Goal: Task Accomplishment & Management: Complete application form

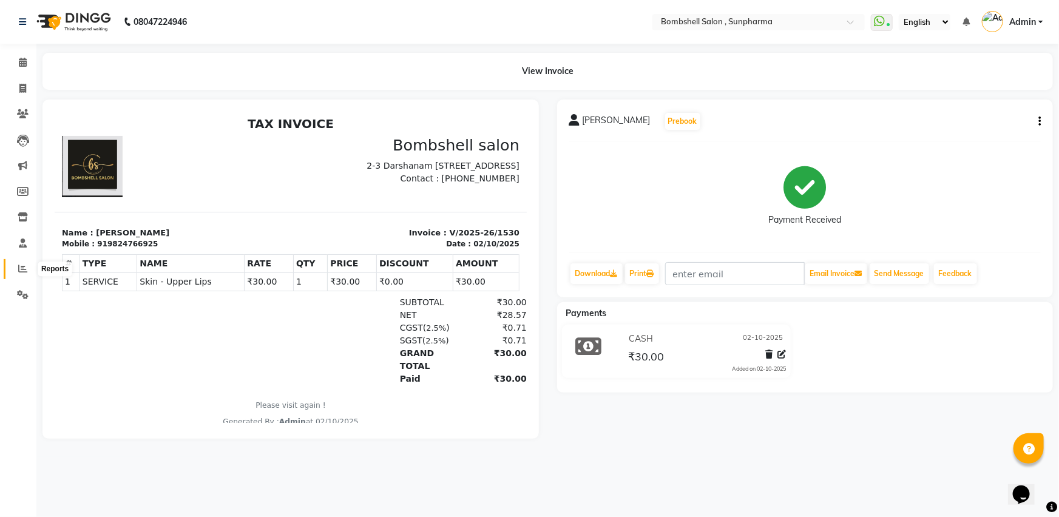
click at [18, 271] on icon at bounding box center [22, 268] width 9 height 9
click at [22, 83] on span at bounding box center [22, 89] width 21 height 14
select select "service"
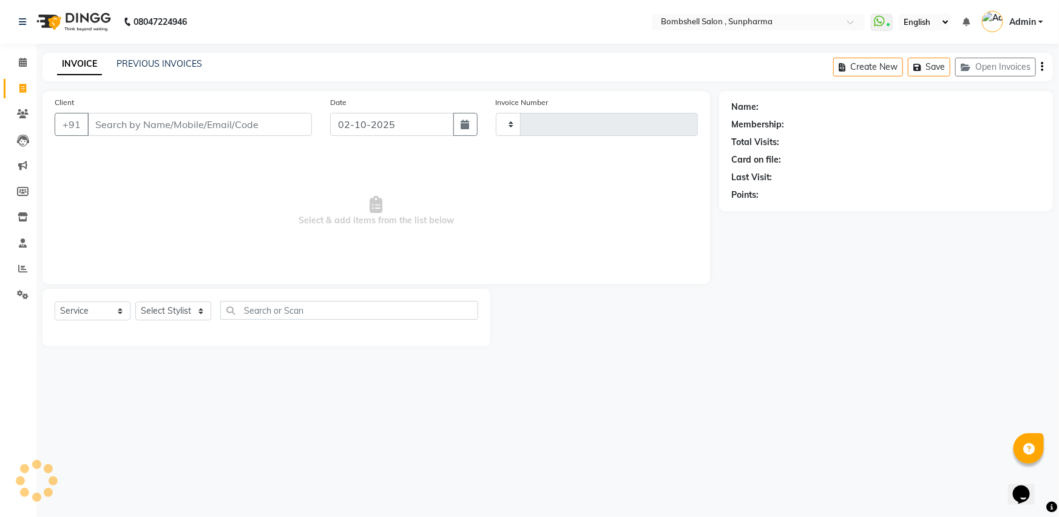
type input "1531"
select select "4965"
click at [194, 313] on select "Select Stylist [PERSON_NAME] Ananta [PERSON_NAME] [PERSON_NAME] dhanlaxmi poona…" at bounding box center [173, 311] width 76 height 19
select select "59017"
click at [135, 302] on select "Select Stylist [PERSON_NAME] Ananta [PERSON_NAME] [PERSON_NAME] dhanlaxmi poona…" at bounding box center [173, 311] width 76 height 19
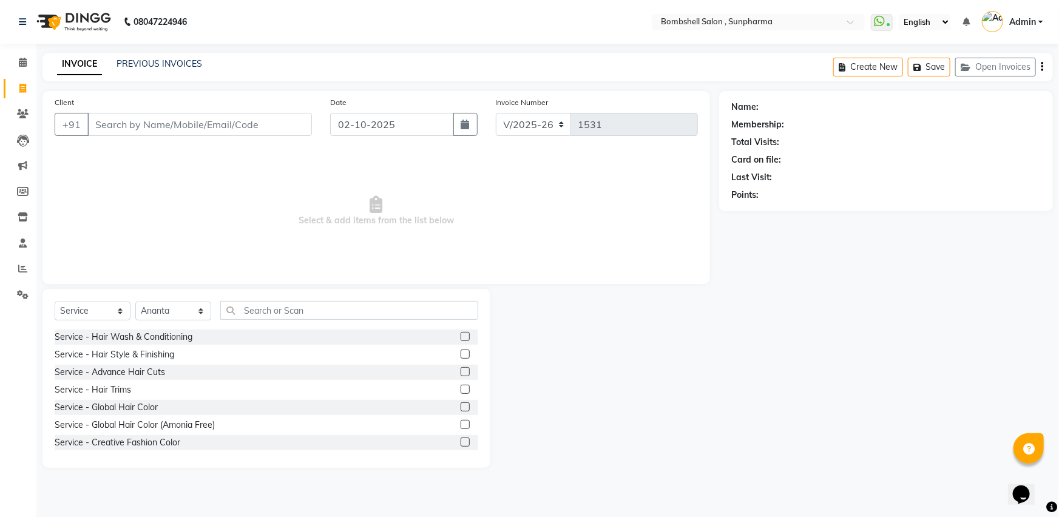
drag, startPoint x: 457, startPoint y: 334, endPoint x: 447, endPoint y: 334, distance: 9.7
click at [461, 334] on label at bounding box center [465, 336] width 9 height 9
click at [461, 334] on input "checkbox" at bounding box center [465, 337] width 8 height 8
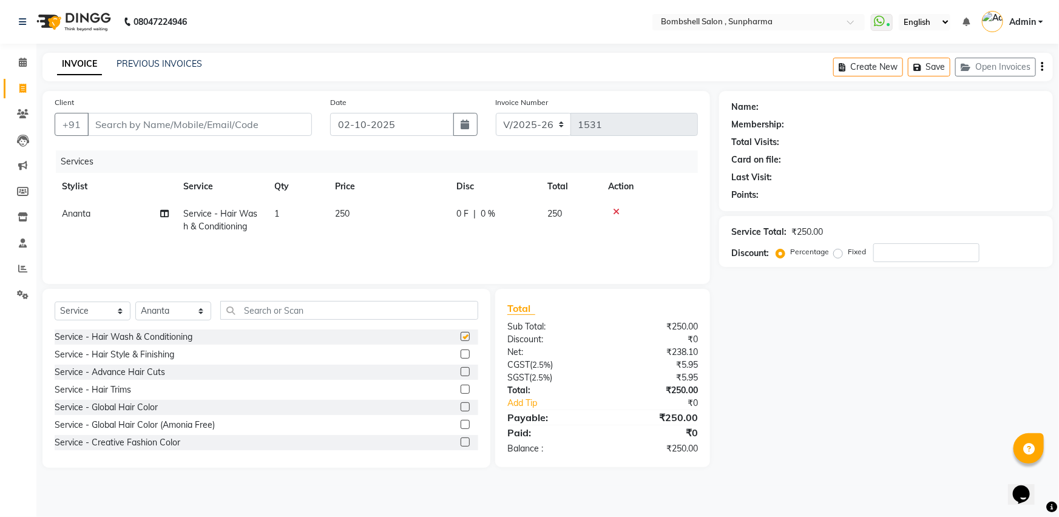
checkbox input "false"
click at [392, 203] on td "250" at bounding box center [388, 220] width 121 height 40
select select "59017"
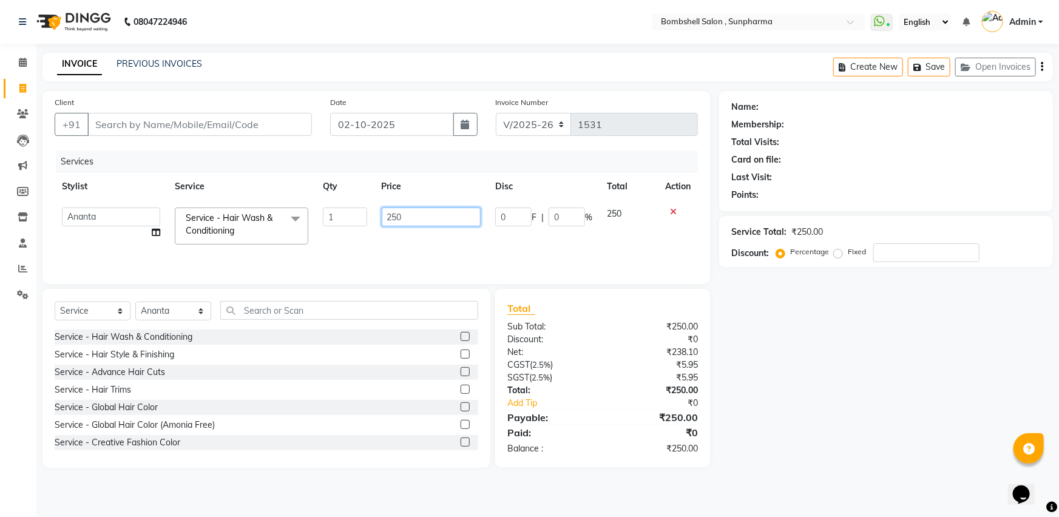
click at [426, 212] on input "250" at bounding box center [432, 217] width 100 height 19
type input "2"
type input "300"
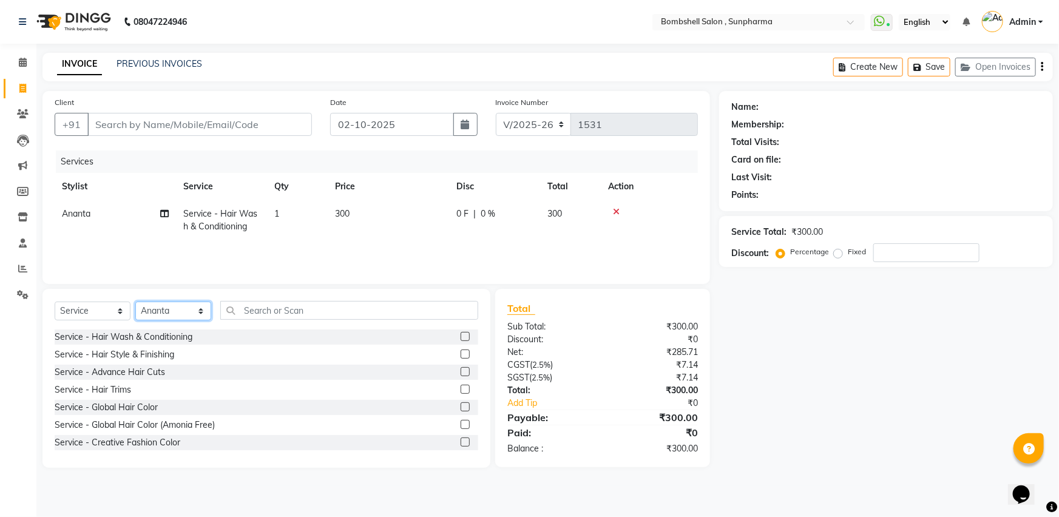
click at [194, 312] on select "Select Stylist [PERSON_NAME] Ananta [PERSON_NAME] [PERSON_NAME] dhanlaxmi poona…" at bounding box center [173, 311] width 76 height 19
select select "87946"
click at [135, 302] on select "Select Stylist [PERSON_NAME] Ananta [PERSON_NAME] [PERSON_NAME] dhanlaxmi poona…" at bounding box center [173, 311] width 76 height 19
click at [329, 309] on input "text" at bounding box center [349, 310] width 258 height 19
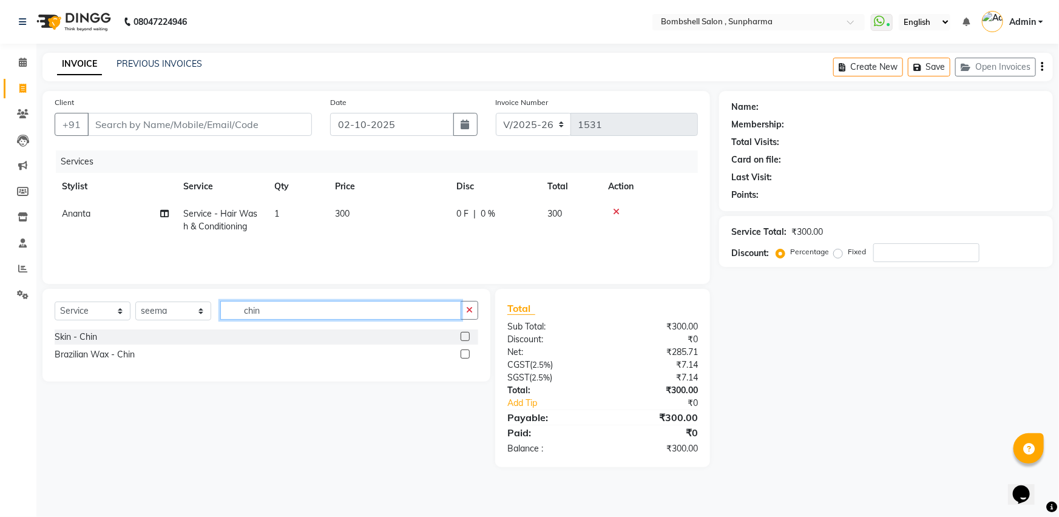
type input "chin"
click at [461, 335] on label at bounding box center [465, 336] width 9 height 9
click at [461, 335] on input "checkbox" at bounding box center [465, 337] width 8 height 8
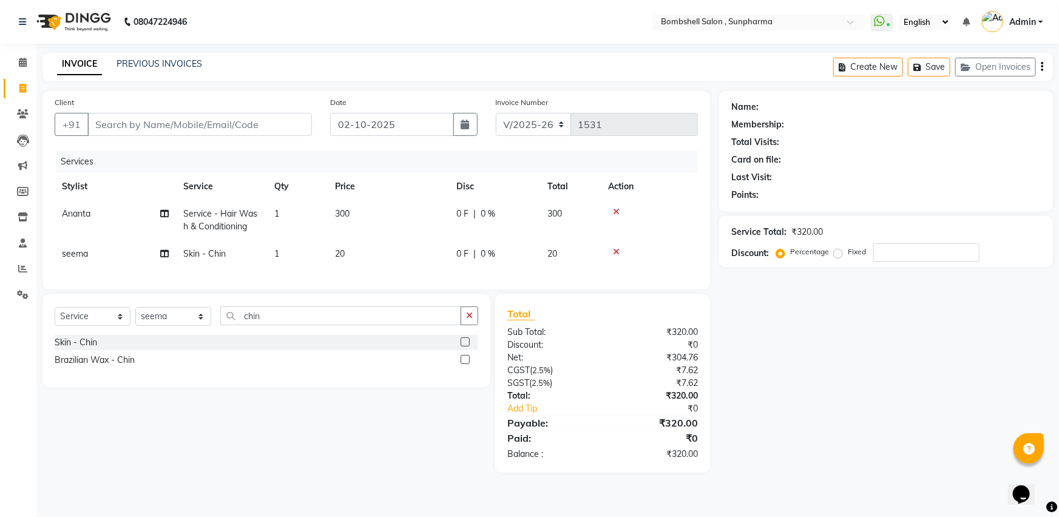
click at [467, 346] on label at bounding box center [465, 341] width 9 height 9
click at [467, 346] on input "checkbox" at bounding box center [465, 343] width 8 height 8
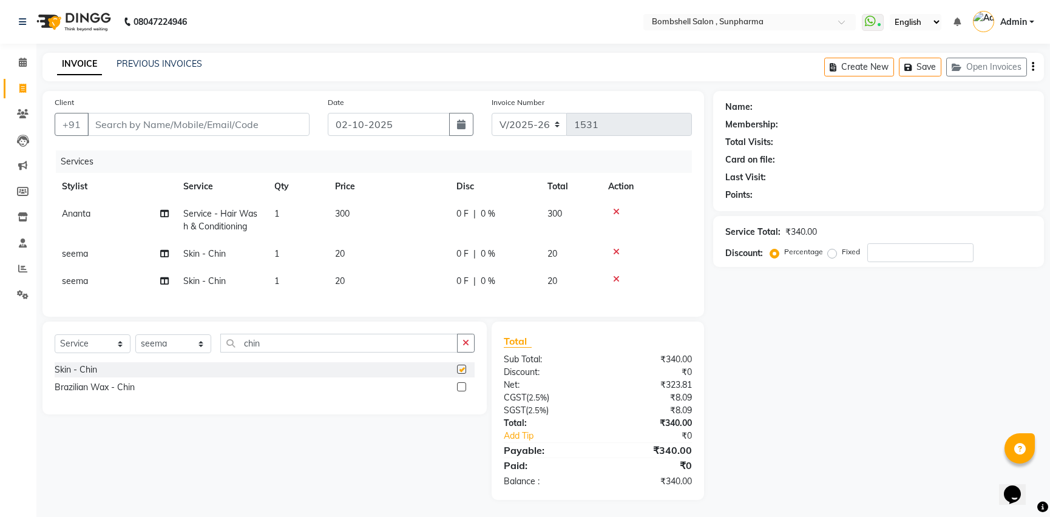
checkbox input "false"
click at [369, 249] on td "20" at bounding box center [388, 253] width 121 height 27
select select "87946"
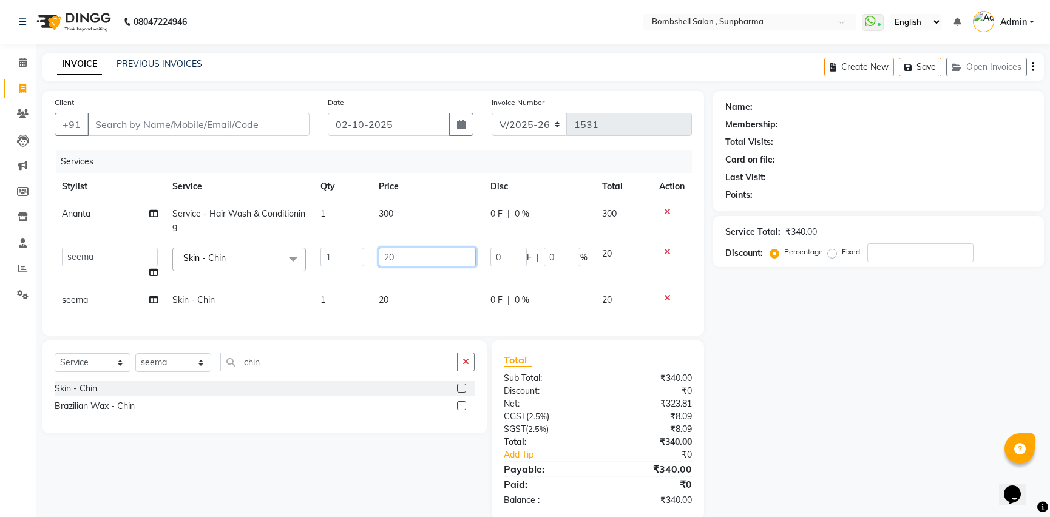
click at [425, 255] on input "20" at bounding box center [427, 257] width 97 height 19
type input "2"
type input "30"
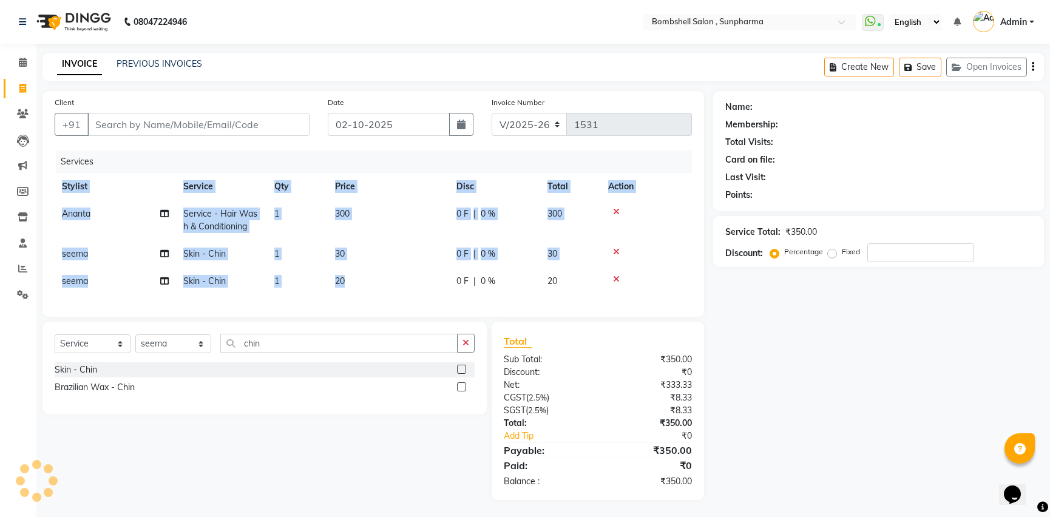
click at [428, 297] on div "Services Stylist Service Qty Price Disc Total Action Ananta Service - Hair Wash…" at bounding box center [373, 227] width 637 height 154
click at [352, 274] on td "20" at bounding box center [388, 281] width 121 height 27
select select "87946"
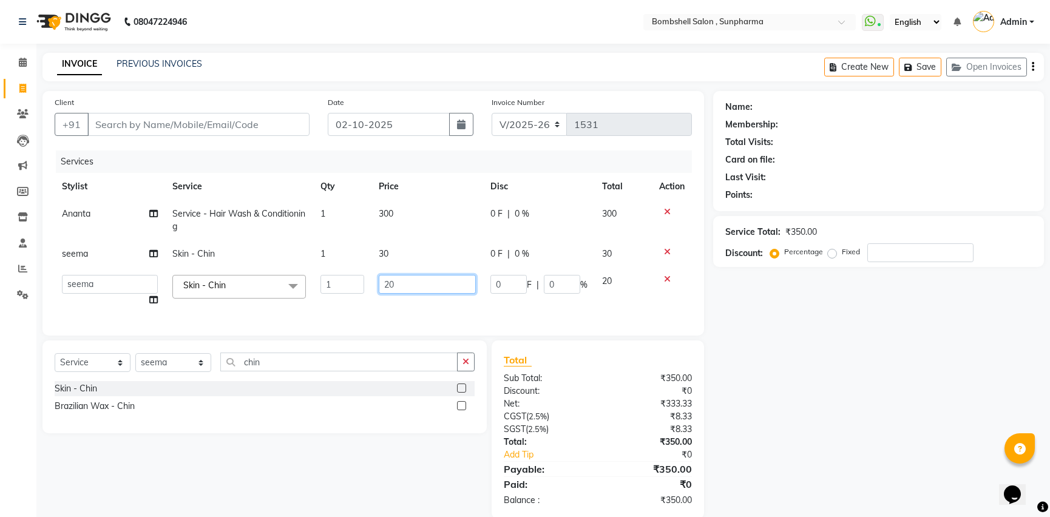
click at [403, 279] on input "20" at bounding box center [427, 284] width 97 height 19
type input "2"
type input "30"
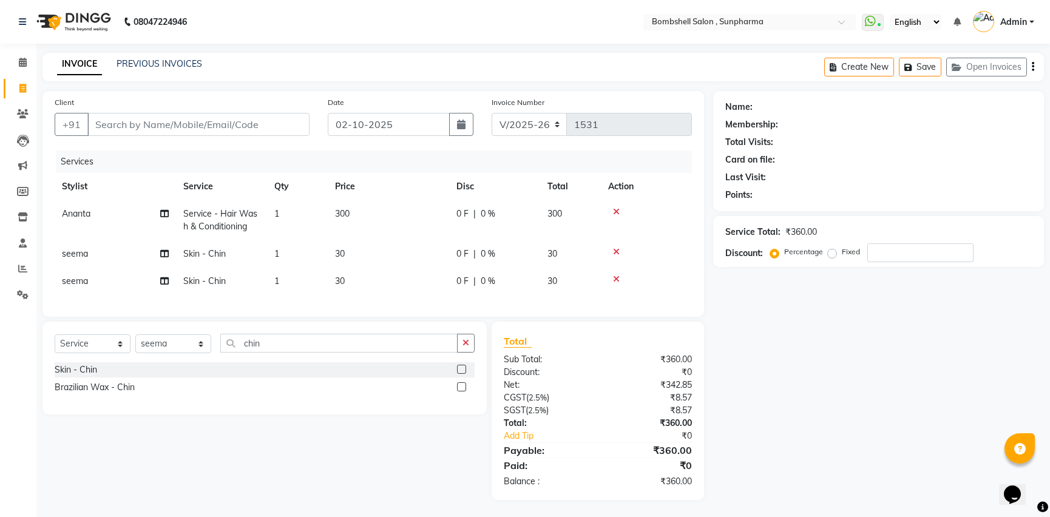
click at [135, 277] on td "seema" at bounding box center [115, 281] width 121 height 27
select select "87946"
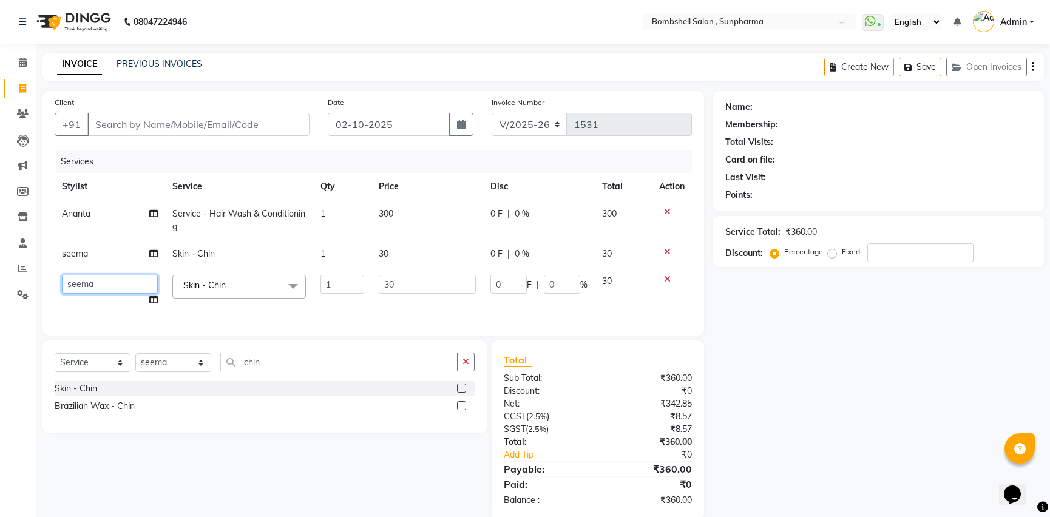
click at [140, 280] on select "[PERSON_NAME] Ananta [PERSON_NAME] [PERSON_NAME] dhanlaxmi poonam [PERSON_NAME]" at bounding box center [110, 284] width 96 height 19
select select "86696"
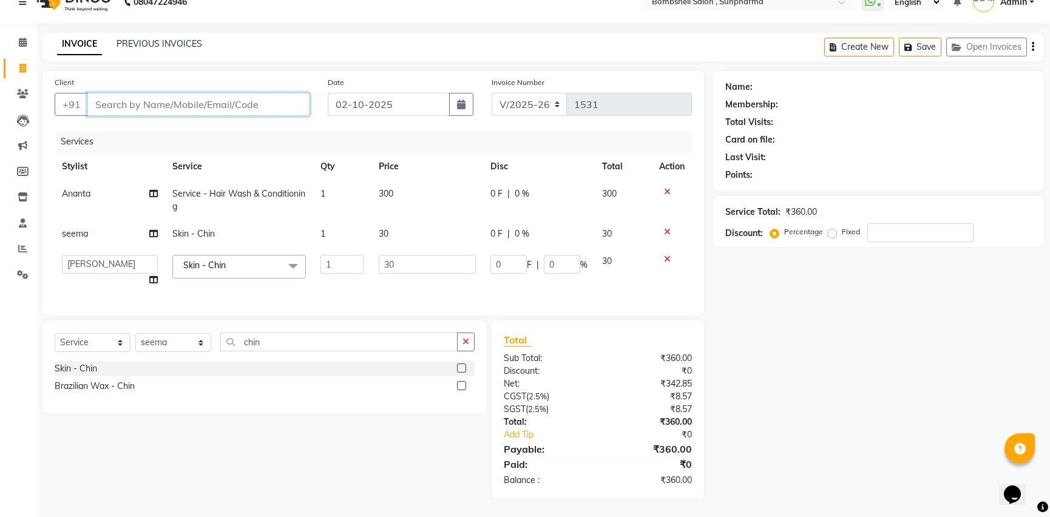
click at [192, 93] on input "Client" at bounding box center [198, 104] width 222 height 23
type input "l"
type input "0"
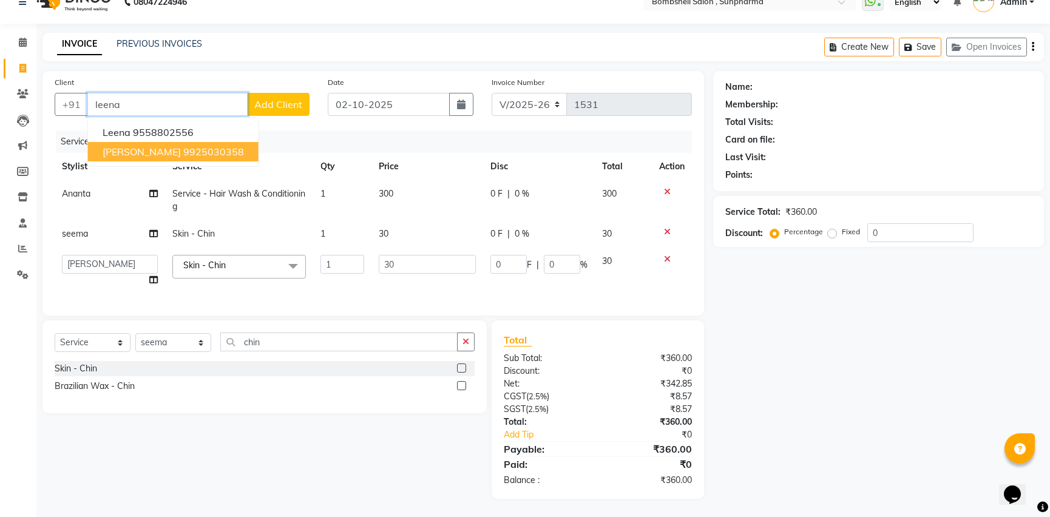
click at [104, 146] on span "[PERSON_NAME]" at bounding box center [142, 152] width 78 height 12
type input "9925030358"
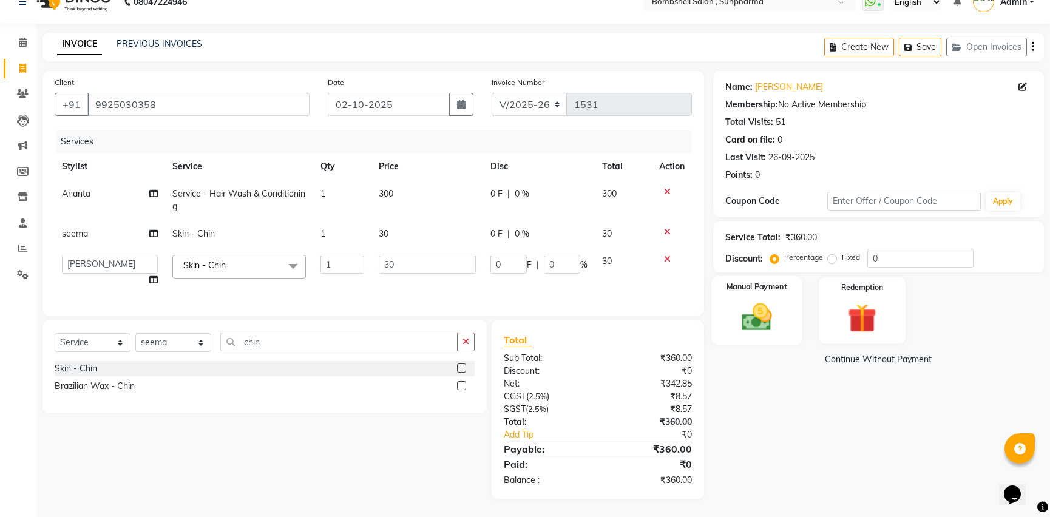
click at [755, 300] on img at bounding box center [756, 317] width 49 height 35
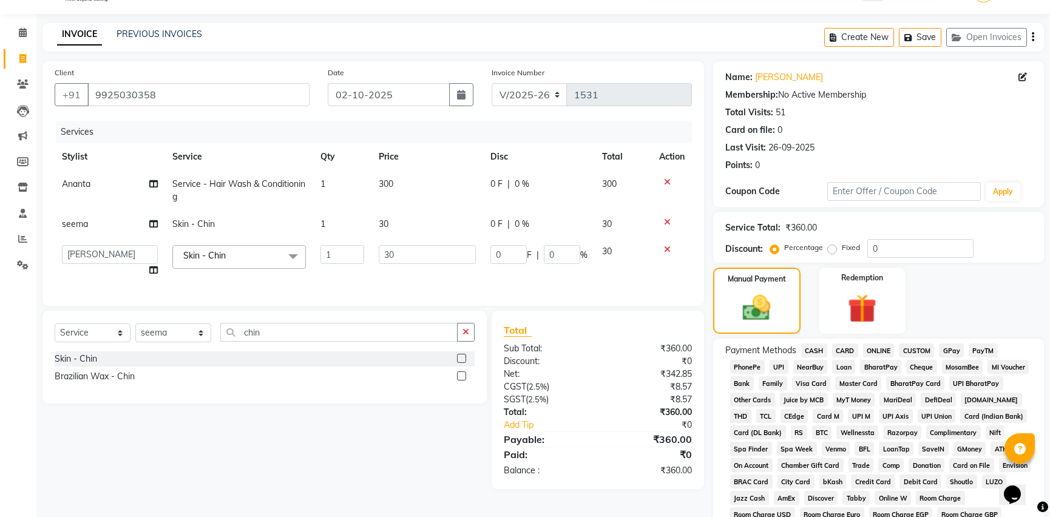
click at [959, 349] on span "GPay" at bounding box center [951, 350] width 25 height 14
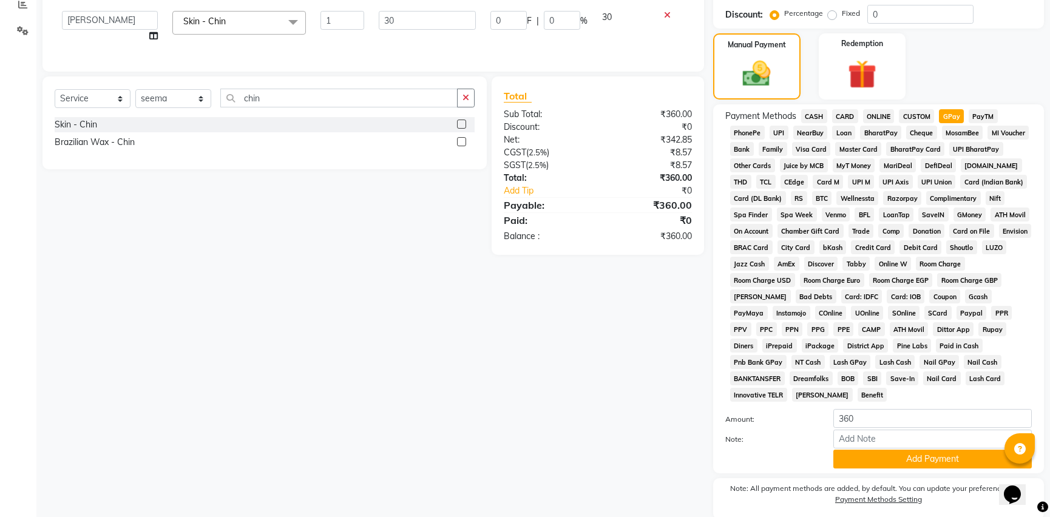
scroll to position [293, 0]
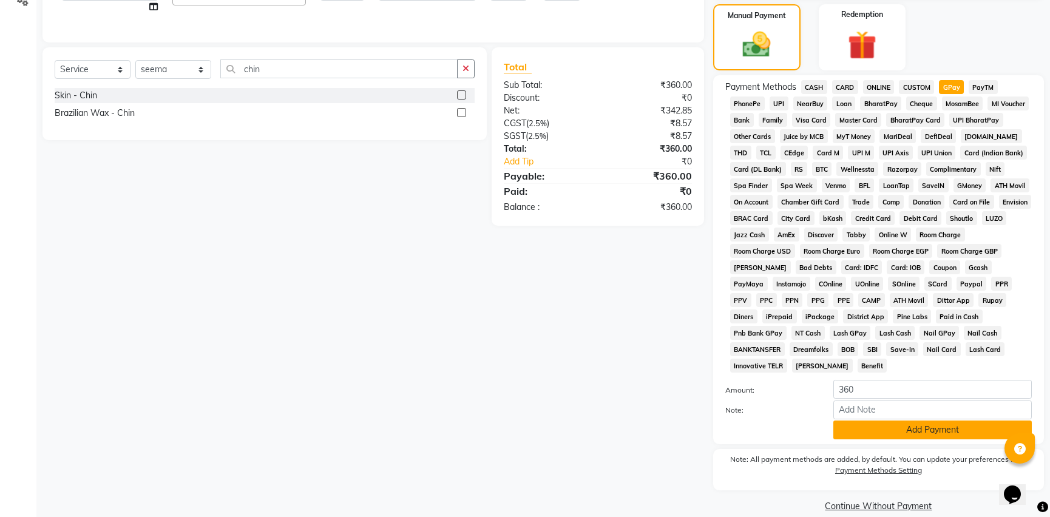
click at [913, 420] on button "Add Payment" at bounding box center [932, 429] width 198 height 19
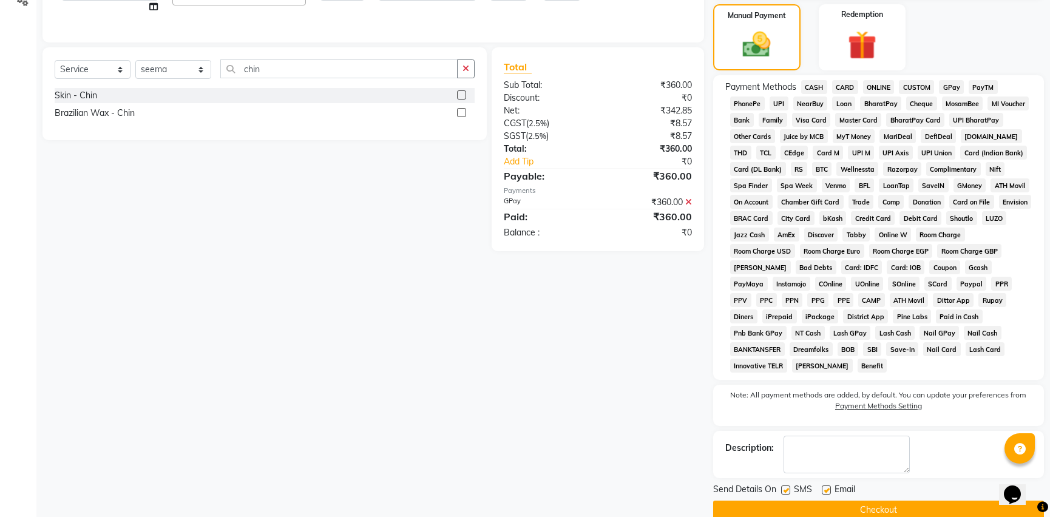
click at [813, 501] on button "Checkout" at bounding box center [878, 510] width 331 height 19
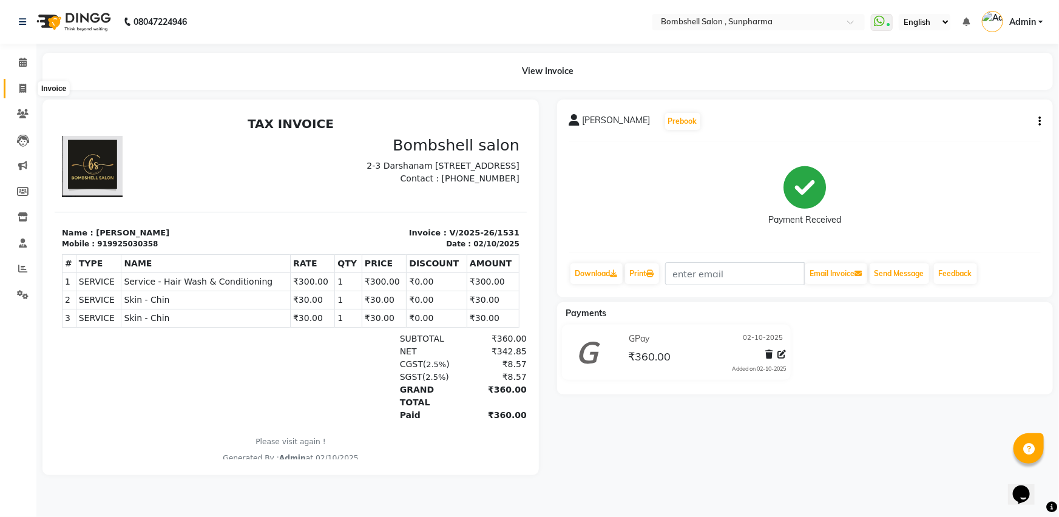
click at [19, 87] on icon at bounding box center [22, 88] width 7 height 9
select select "service"
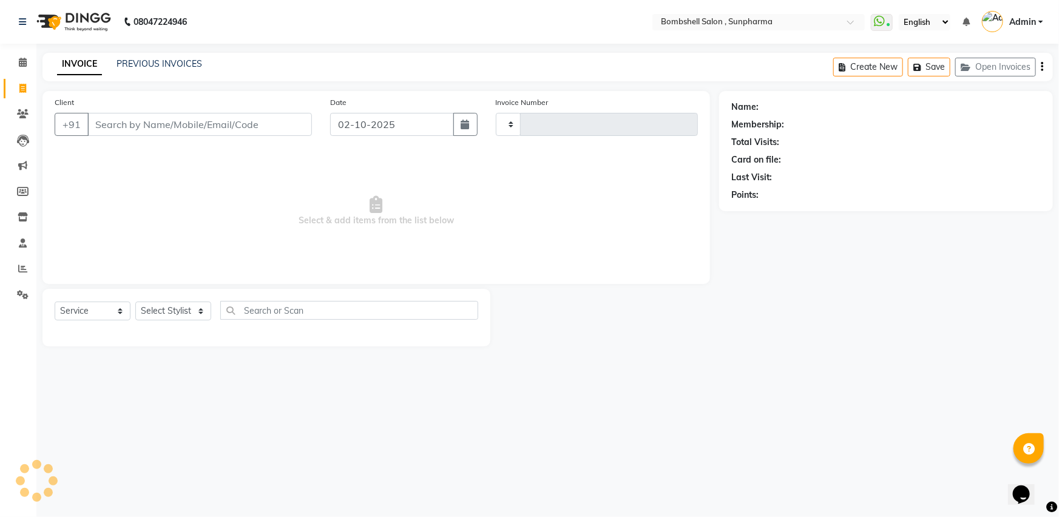
type input "1532"
select select "4965"
click at [196, 313] on select "Select Stylist [PERSON_NAME] Ananta [PERSON_NAME] [PERSON_NAME] dhanlaxmi poona…" at bounding box center [173, 311] width 76 height 19
select select "74825"
click at [135, 302] on select "Select Stylist [PERSON_NAME] Ananta [PERSON_NAME] [PERSON_NAME] dhanlaxmi poona…" at bounding box center [173, 311] width 76 height 19
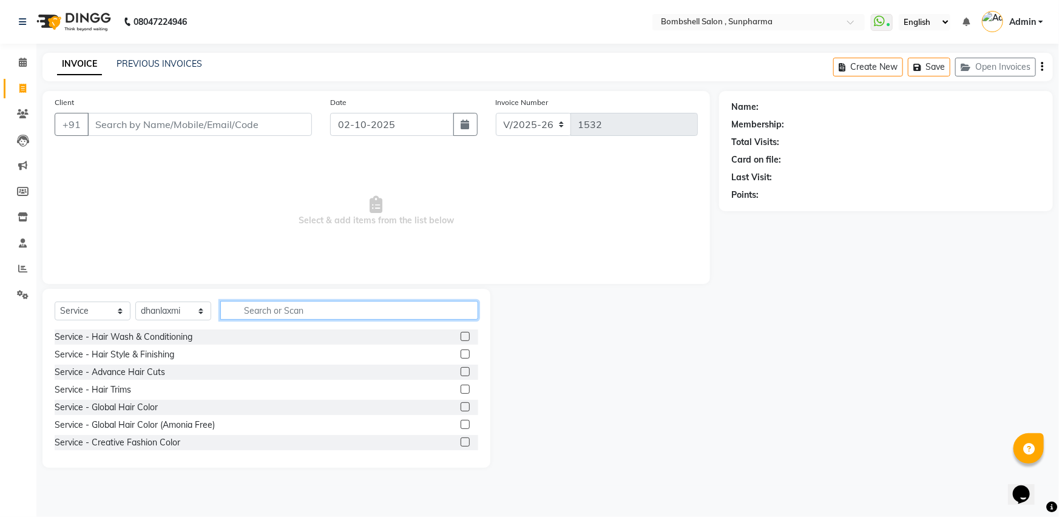
click at [277, 313] on input "text" at bounding box center [349, 310] width 258 height 19
type input "h"
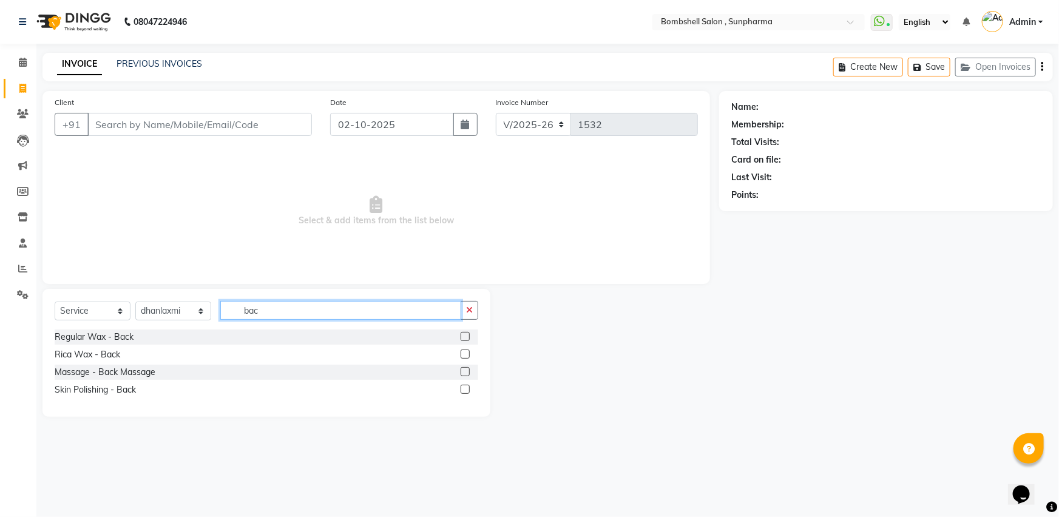
type input "bac"
click at [463, 336] on label at bounding box center [465, 336] width 9 height 9
click at [463, 336] on input "checkbox" at bounding box center [465, 337] width 8 height 8
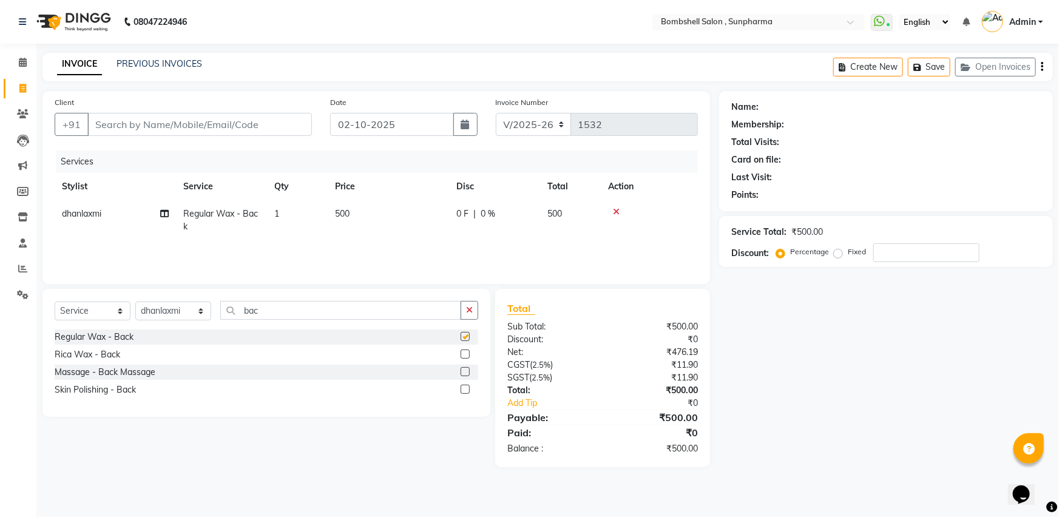
checkbox input "false"
click at [351, 210] on td "500" at bounding box center [388, 220] width 121 height 40
select select "74825"
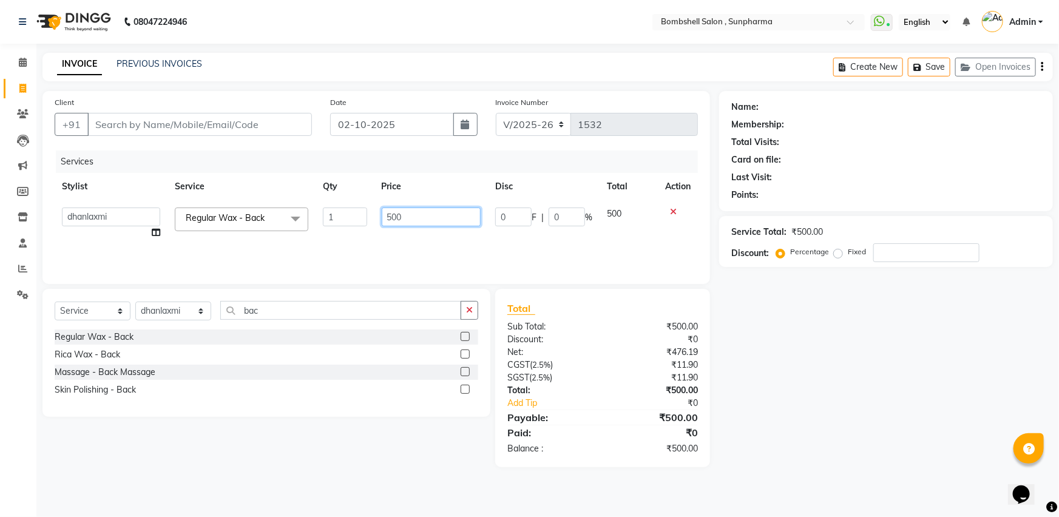
click at [407, 215] on input "500" at bounding box center [432, 217] width 100 height 19
type input "5"
type input "450"
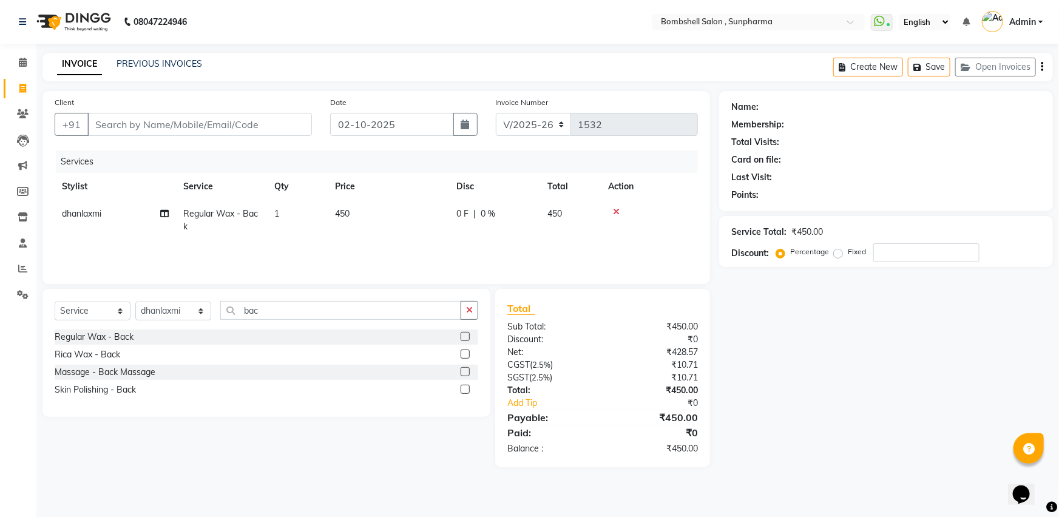
click at [398, 234] on td "450" at bounding box center [388, 220] width 121 height 40
select select "74825"
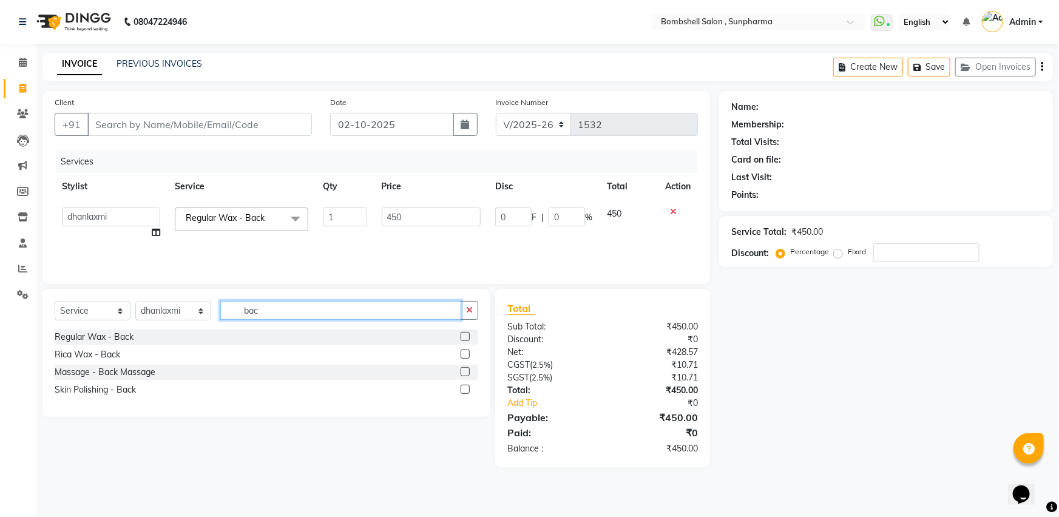
click at [275, 313] on input "bac" at bounding box center [340, 310] width 241 height 19
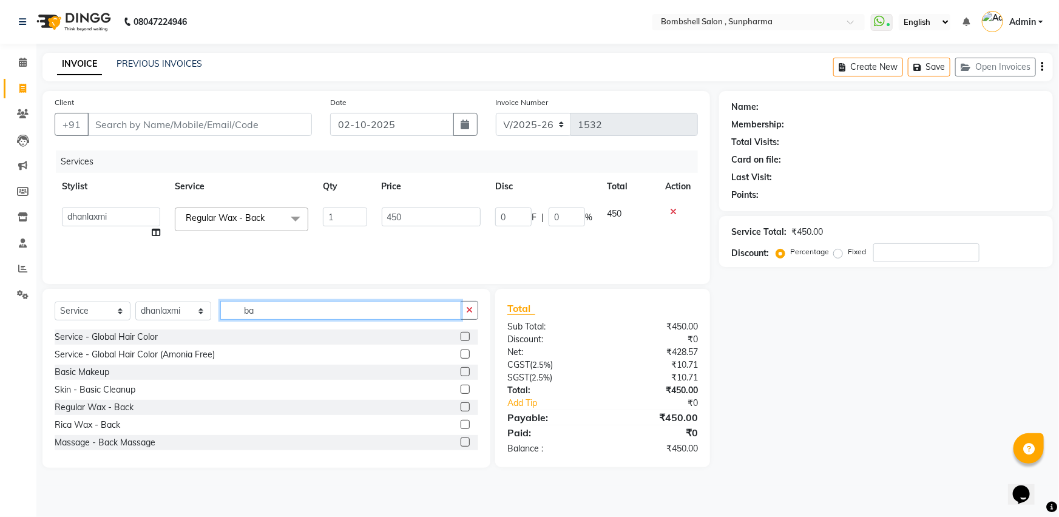
type input "b"
type input "full"
click at [461, 442] on label at bounding box center [465, 441] width 9 height 9
click at [461, 442] on input "checkbox" at bounding box center [465, 443] width 8 height 8
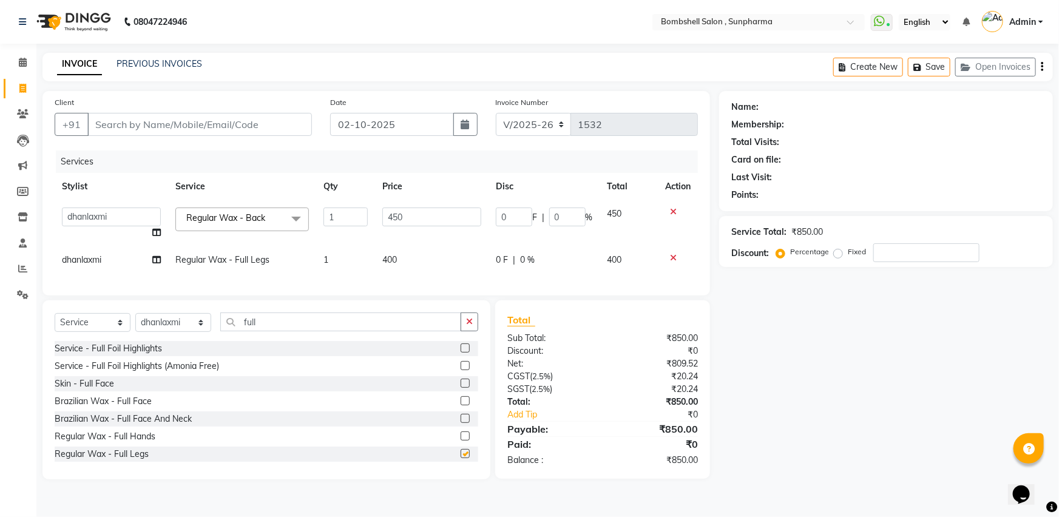
checkbox input "false"
click at [157, 260] on icon at bounding box center [156, 259] width 8 height 8
select select "74825"
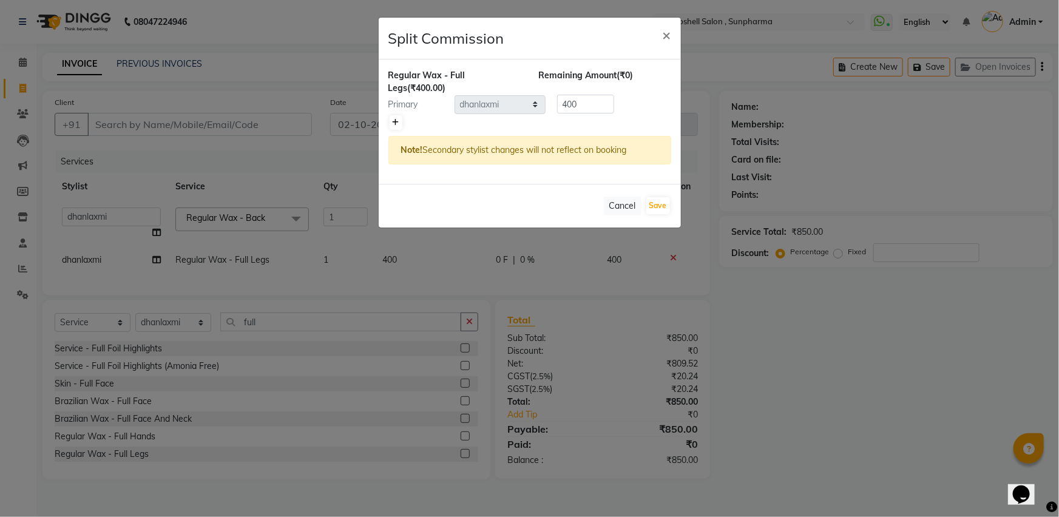
click at [395, 126] on link at bounding box center [396, 122] width 13 height 15
type input "200"
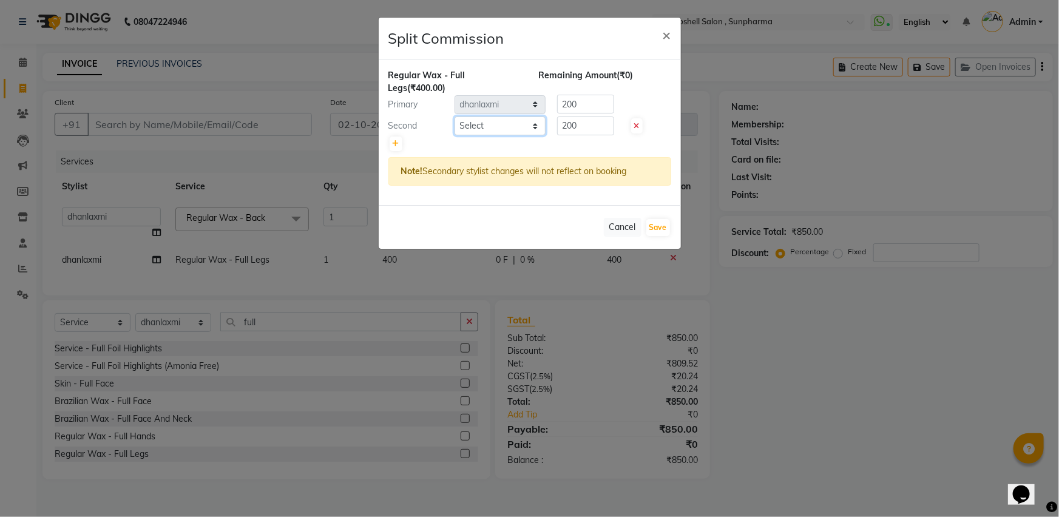
click at [535, 125] on select "Select [PERSON_NAME] Ananta [PERSON_NAME] [PERSON_NAME] [PERSON_NAME]" at bounding box center [499, 125] width 91 height 19
click at [283, 160] on ngb-modal-window "Split Commission × Regular Wax - Full Legs (₹400.00) Remaining Amount (₹0) Prim…" at bounding box center [529, 258] width 1059 height 517
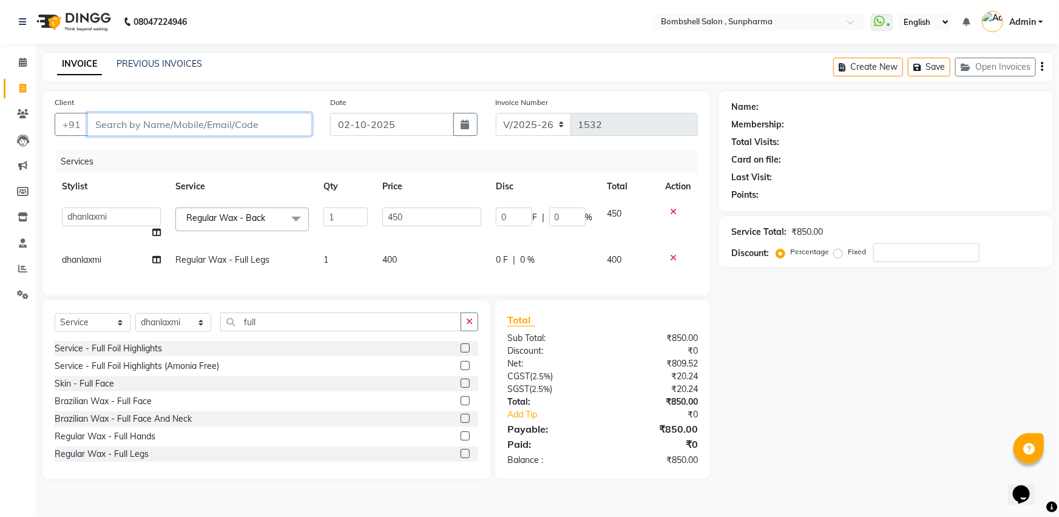
click at [184, 123] on input "Client" at bounding box center [199, 124] width 224 height 23
type input "8"
type input "0"
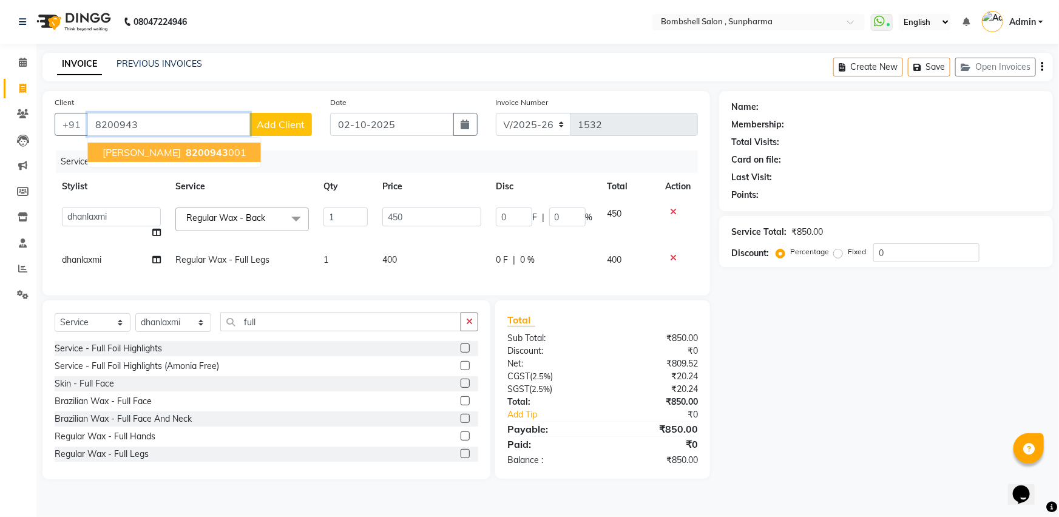
click at [186, 152] on span "8200943" at bounding box center [207, 152] width 42 height 12
type input "8200943001"
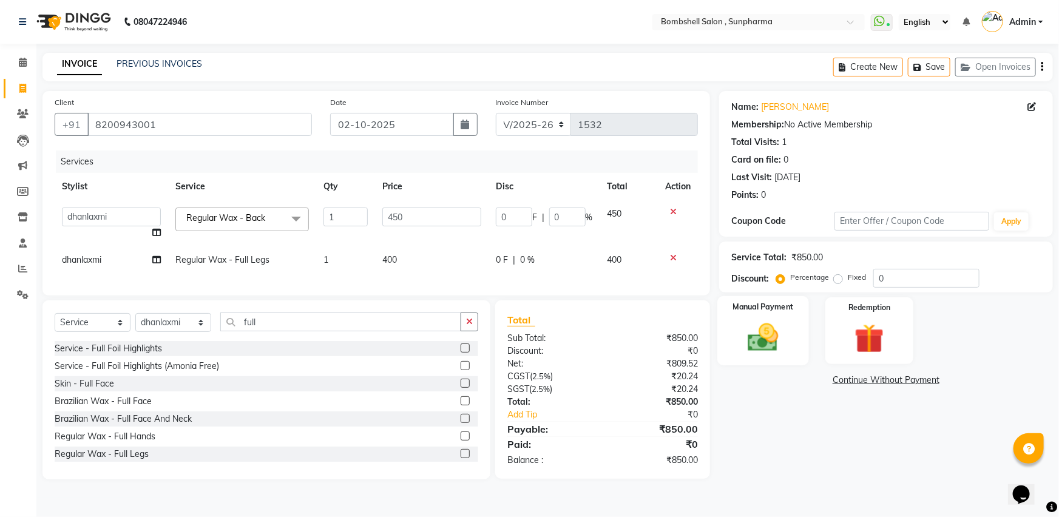
click at [785, 336] on img at bounding box center [763, 337] width 50 height 35
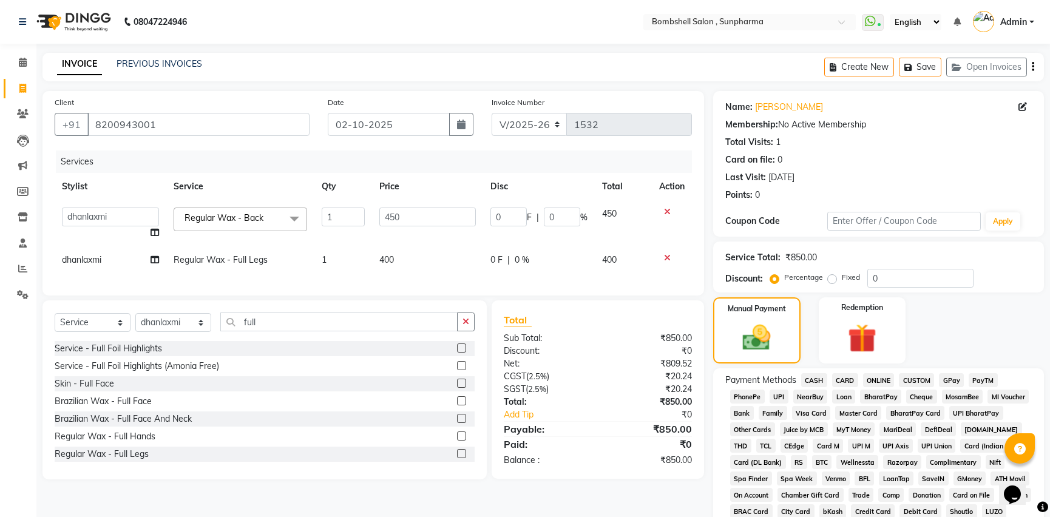
click at [814, 382] on span "CASH" at bounding box center [814, 380] width 26 height 14
click at [759, 343] on img at bounding box center [756, 337] width 47 height 33
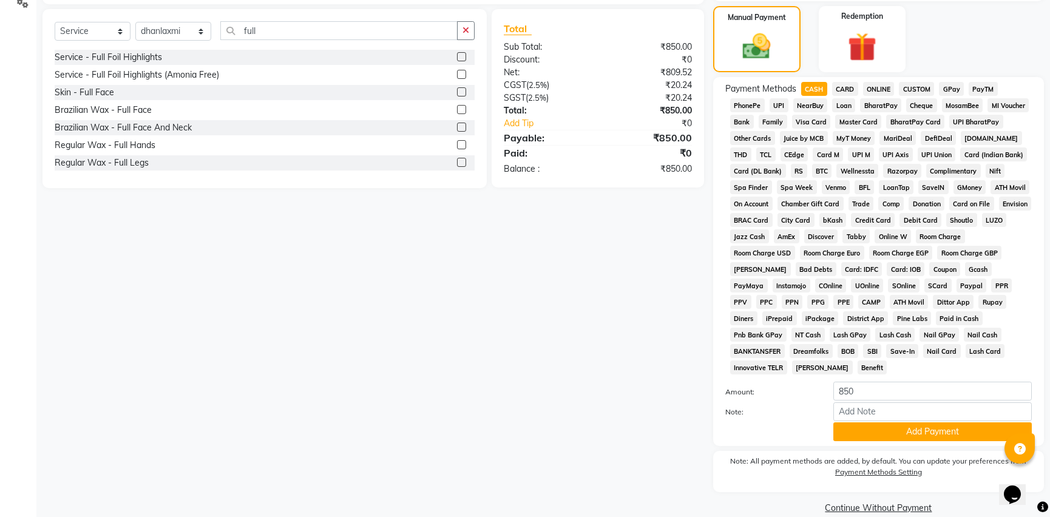
scroll to position [293, 0]
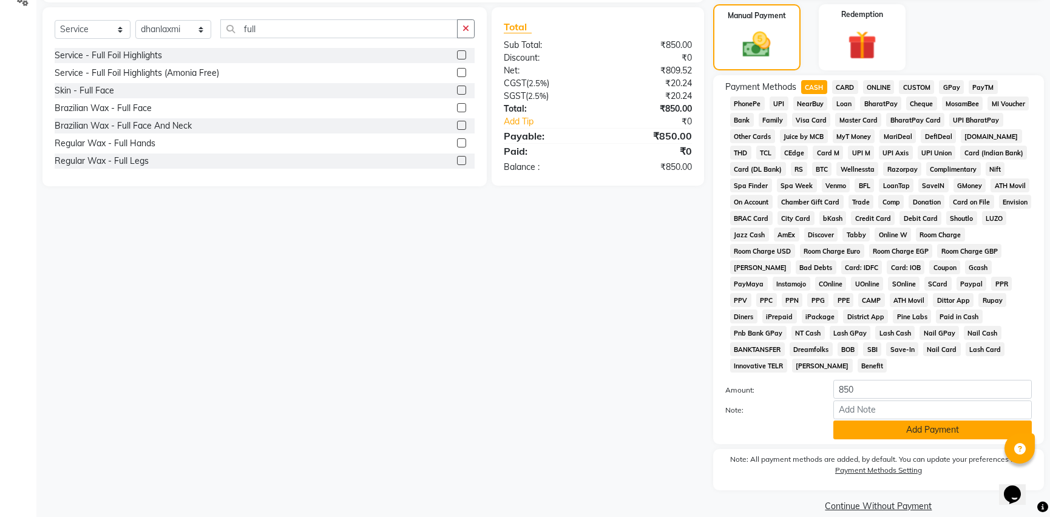
click at [886, 420] on button "Add Payment" at bounding box center [932, 429] width 198 height 19
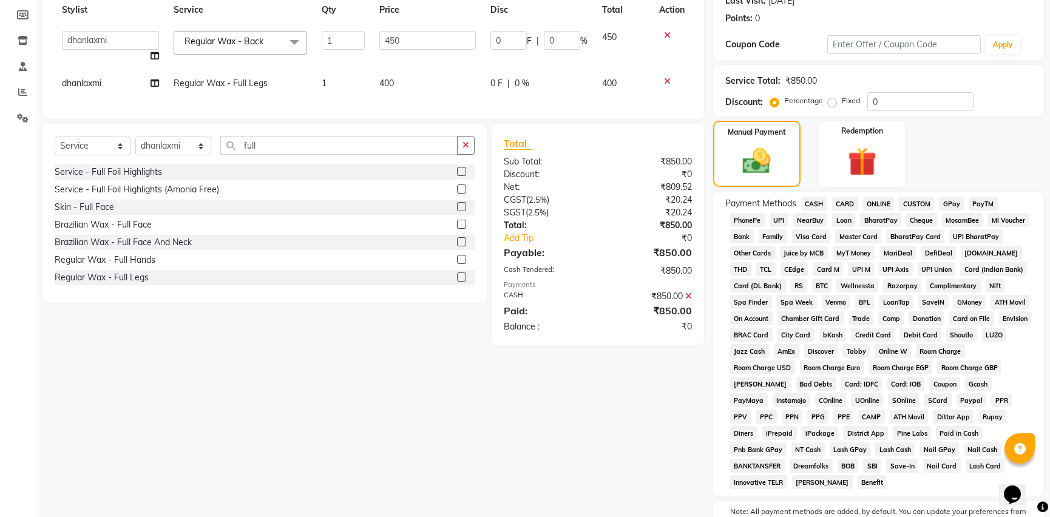
scroll to position [297, 0]
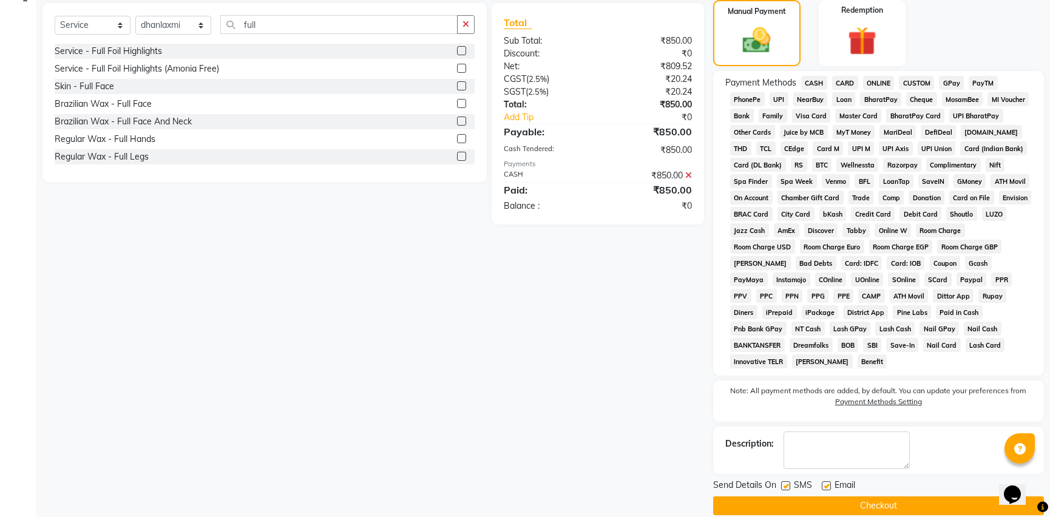
click at [833, 496] on button "Checkout" at bounding box center [878, 505] width 331 height 19
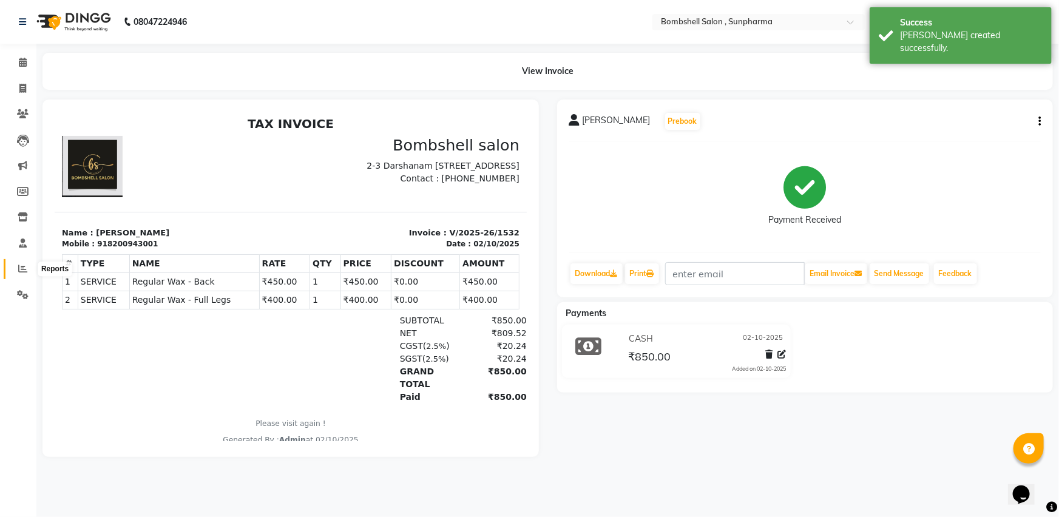
click at [18, 267] on icon at bounding box center [22, 268] width 9 height 9
